Goal: Share content: Share content

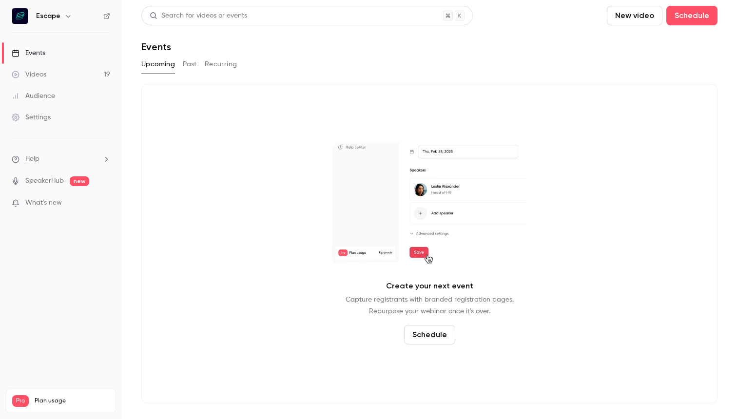
click at [189, 67] on button "Past" at bounding box center [190, 65] width 14 height 16
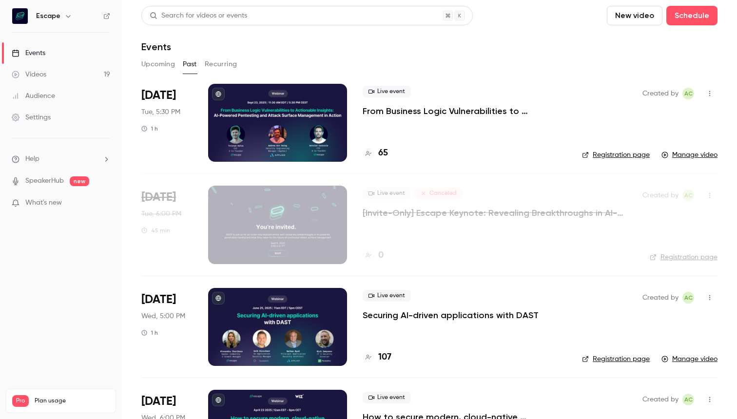
click at [702, 88] on button "button" at bounding box center [710, 94] width 16 height 16
click at [557, 123] on div at bounding box center [368, 209] width 737 height 419
click at [706, 91] on button "button" at bounding box center [710, 94] width 16 height 16
click at [662, 112] on li "Share" at bounding box center [657, 118] width 105 height 25
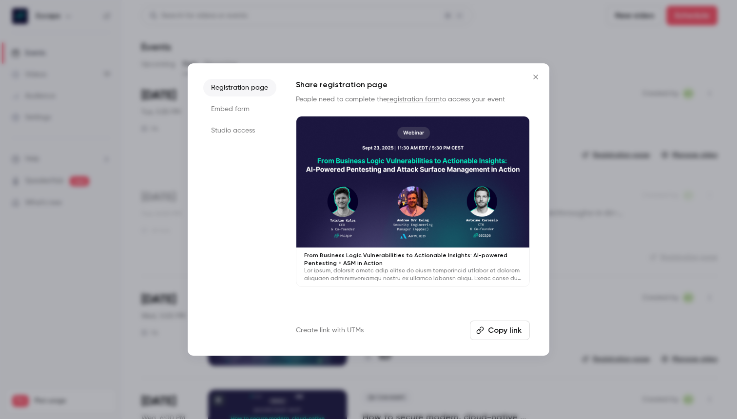
click at [251, 110] on li "Embed form" at bounding box center [239, 109] width 73 height 18
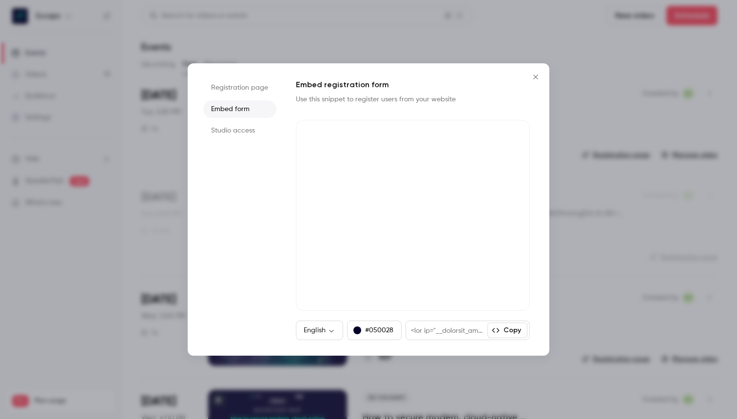
click at [253, 90] on li "Registration page" at bounding box center [239, 88] width 73 height 18
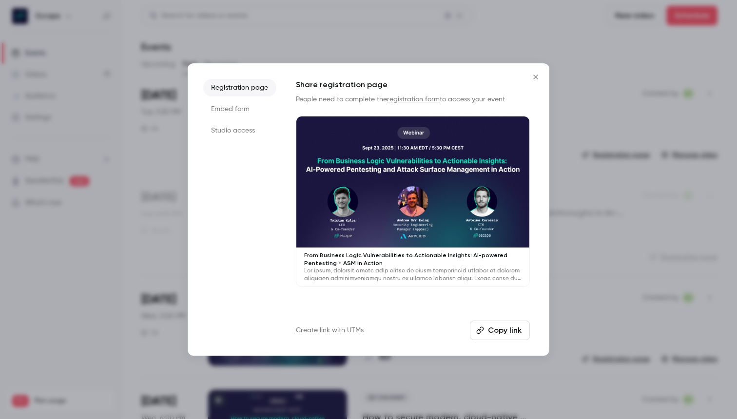
click at [238, 108] on li "Embed form" at bounding box center [239, 109] width 73 height 18
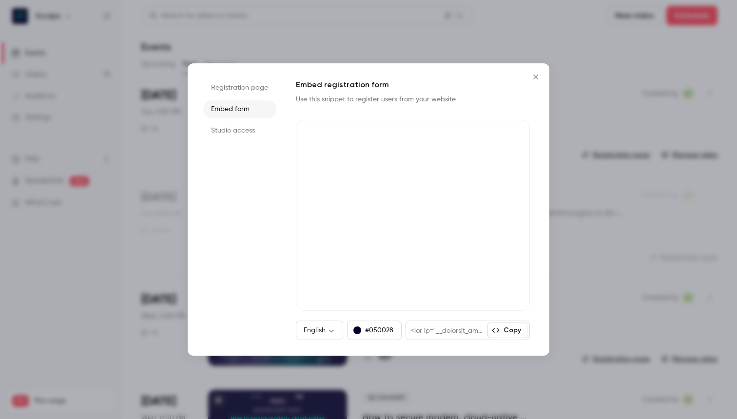
click at [238, 130] on li "Studio access" at bounding box center [239, 131] width 73 height 18
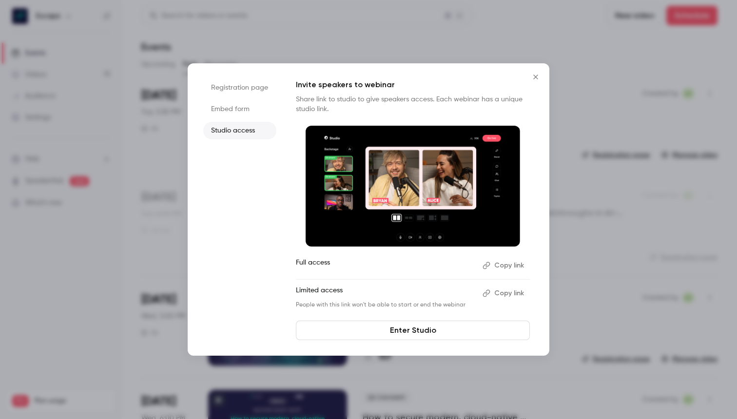
click at [255, 90] on li "Registration page" at bounding box center [239, 88] width 73 height 18
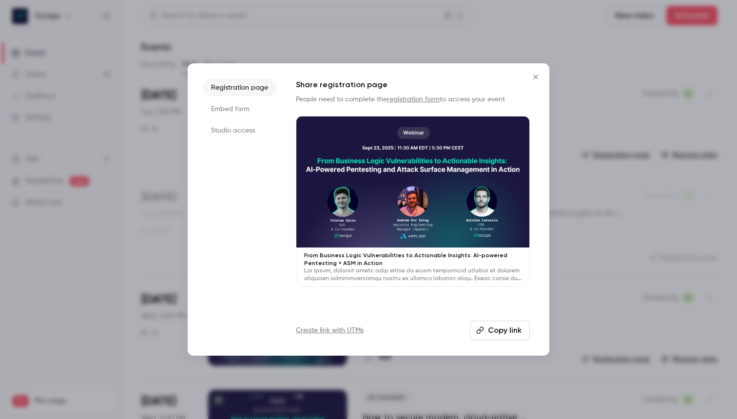
click at [235, 108] on li "Embed form" at bounding box center [239, 109] width 73 height 18
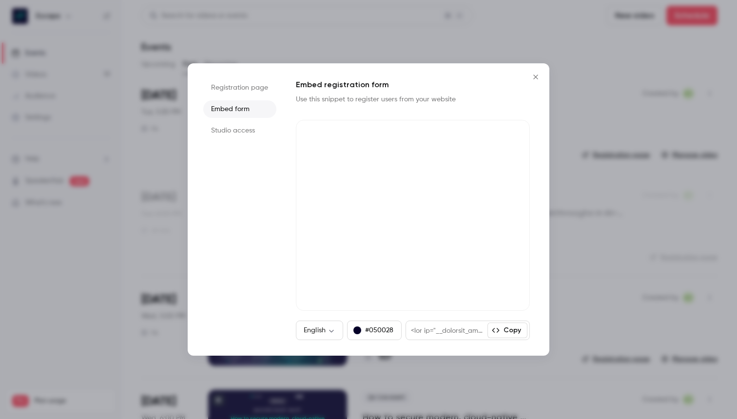
click at [537, 78] on icon "Close" at bounding box center [536, 77] width 12 height 8
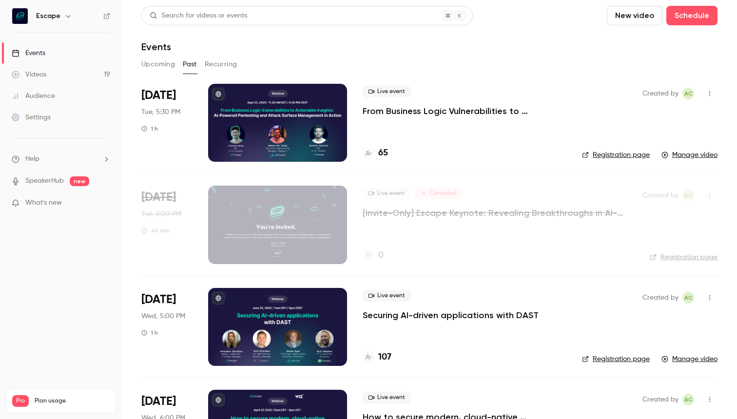
click at [263, 117] on div at bounding box center [277, 123] width 139 height 78
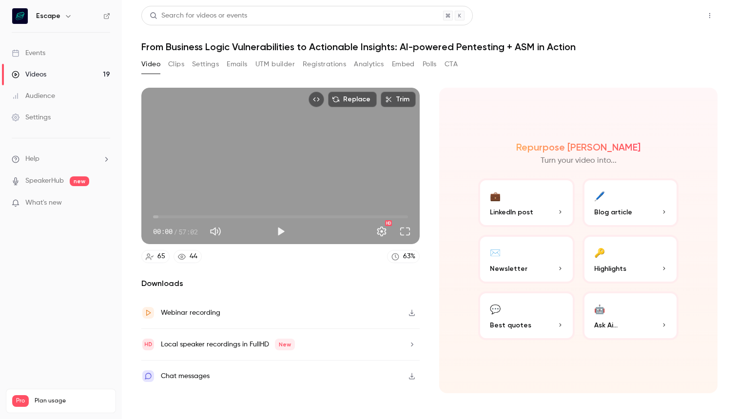
click at [683, 13] on button "Share" at bounding box center [675, 16] width 39 height 20
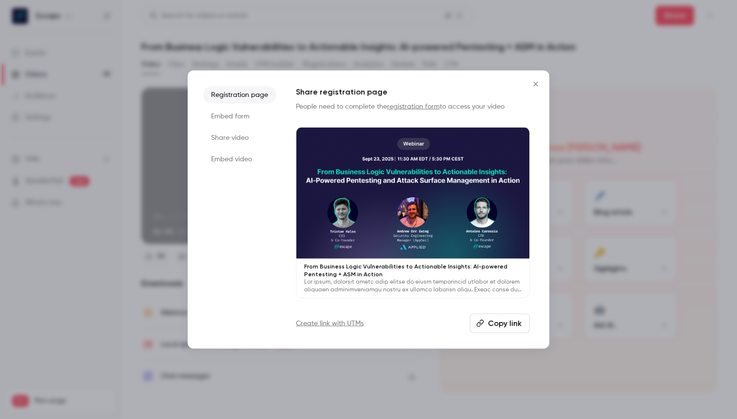
click at [243, 160] on li "Embed video" at bounding box center [239, 160] width 73 height 18
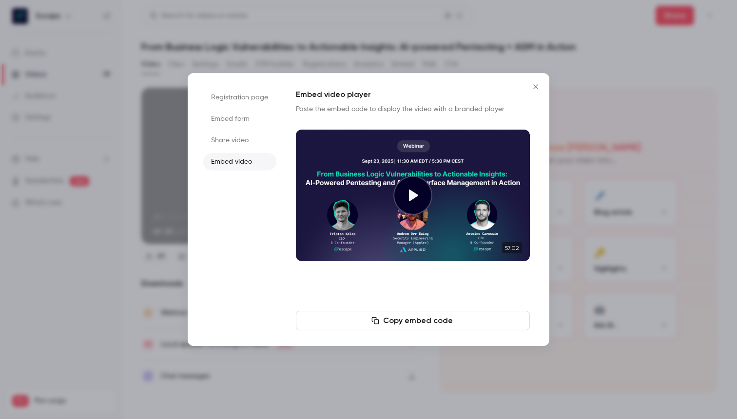
click at [231, 137] on li "Share video" at bounding box center [239, 141] width 73 height 18
click at [436, 322] on button "Copy link" at bounding box center [413, 321] width 234 height 20
click at [538, 90] on icon "Close" at bounding box center [536, 87] width 12 height 8
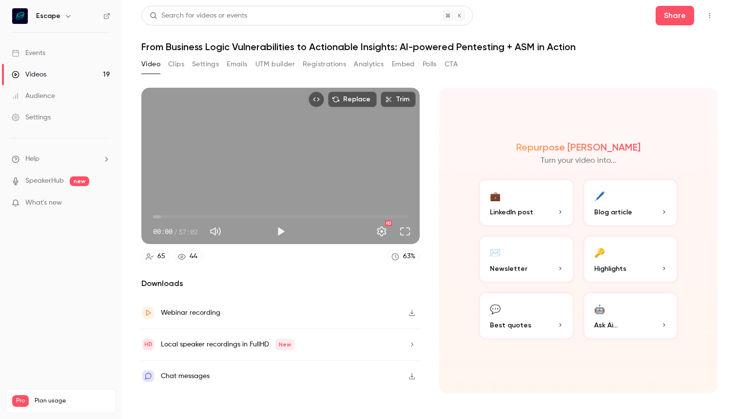
click at [240, 321] on div "Webinar recording" at bounding box center [280, 313] width 278 height 32
click at [593, 96] on div "Repurpose Ai Turn your video into... 💼 LinkedIn post 🖊️ Blog article ✉️ Newslet…" at bounding box center [578, 241] width 278 height 306
